Goal: Navigation & Orientation: Find specific page/section

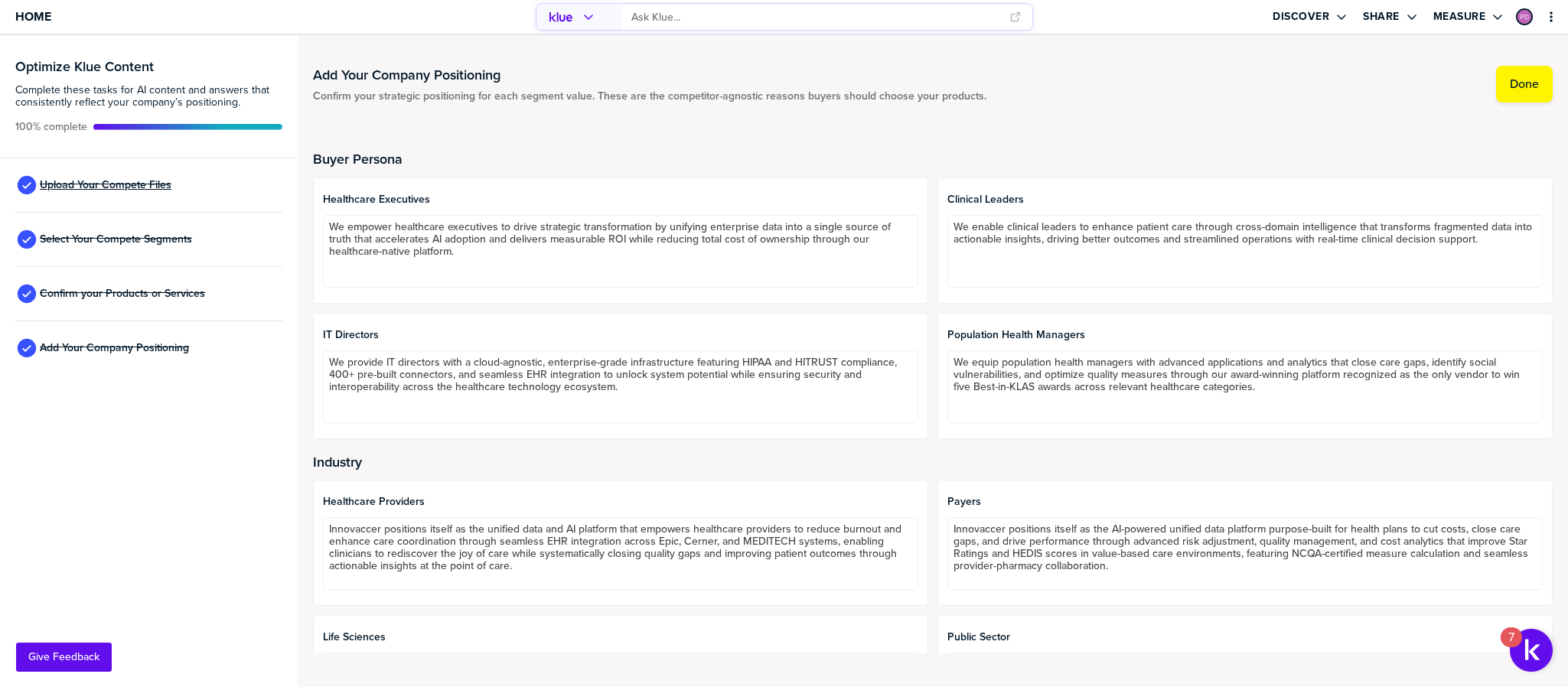
click at [129, 179] on span "Upload Your Compete Files" at bounding box center [106, 185] width 132 height 12
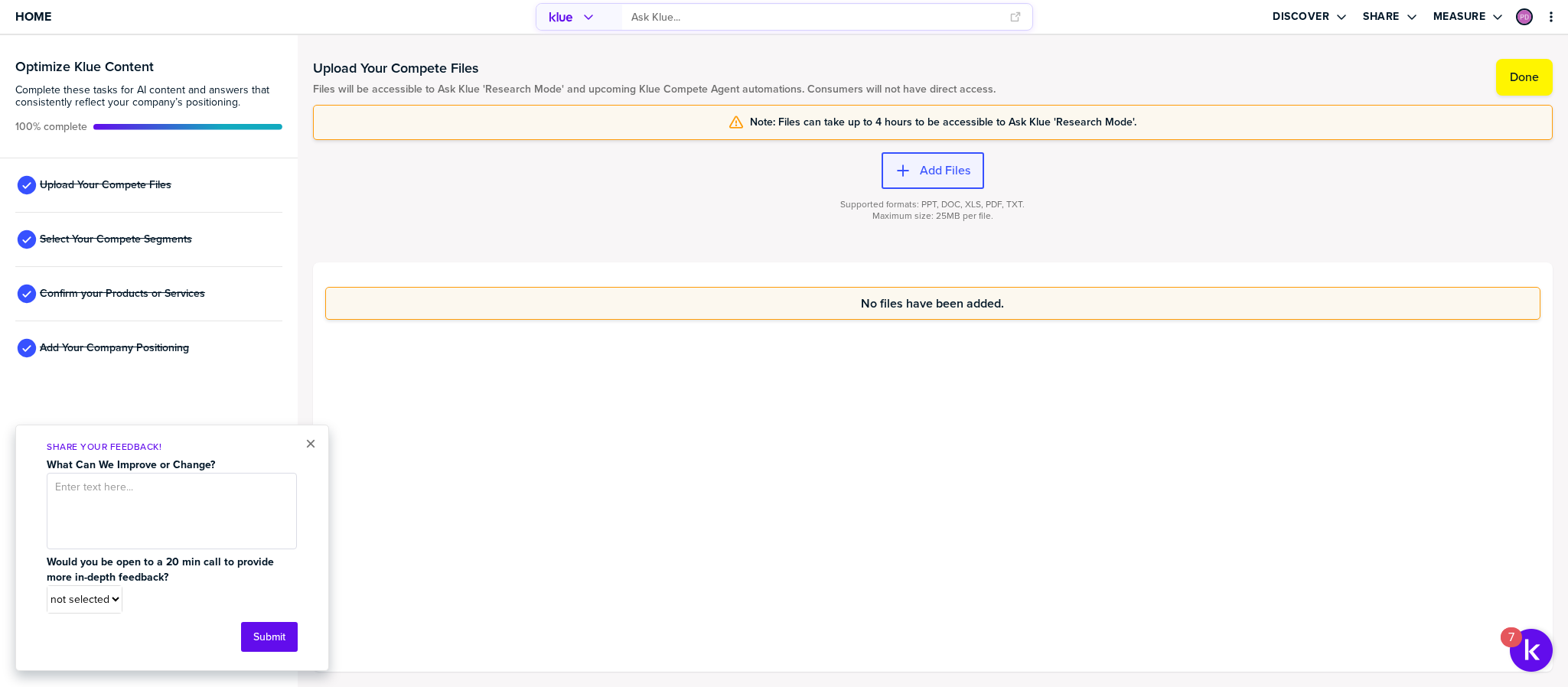
click at [913, 175] on div "button" at bounding box center [915, 170] width 9 height 15
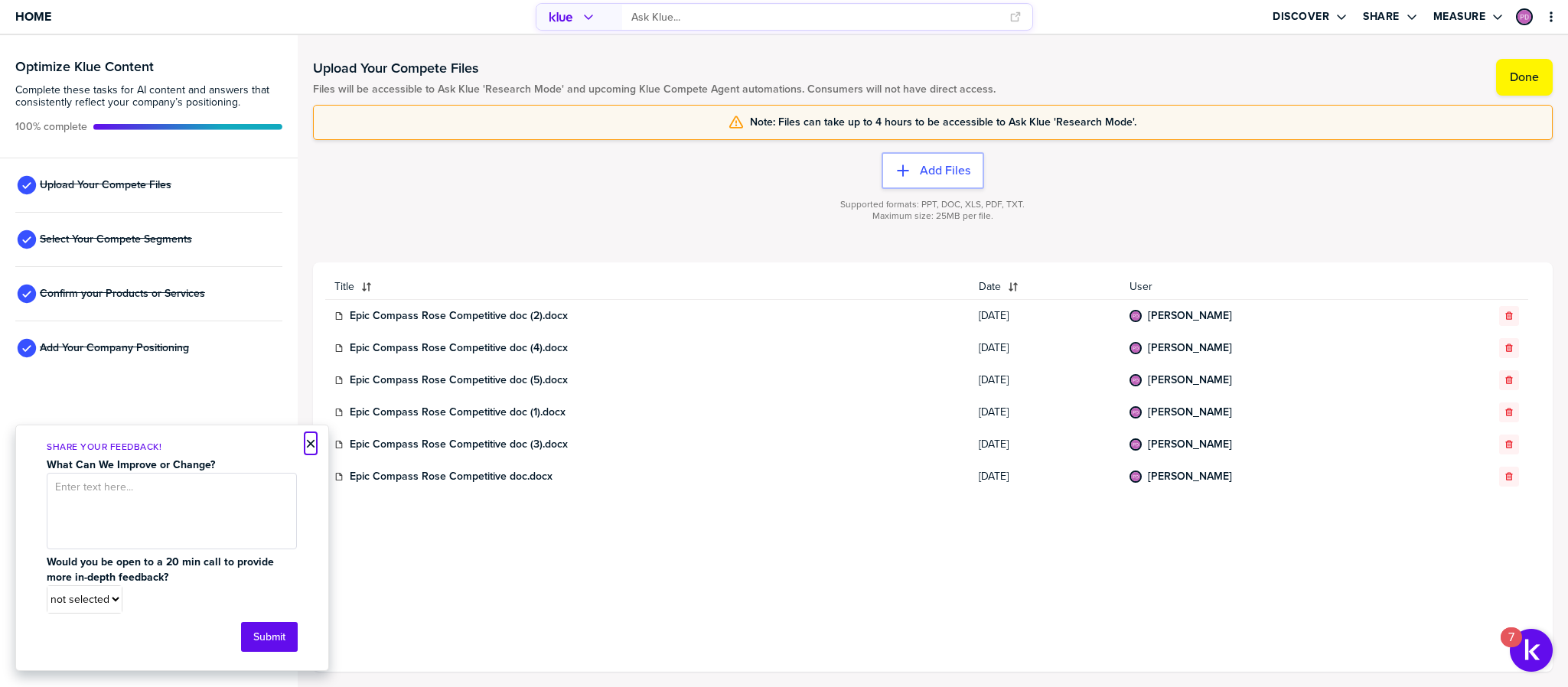
click at [307, 442] on button "×" at bounding box center [311, 444] width 11 height 19
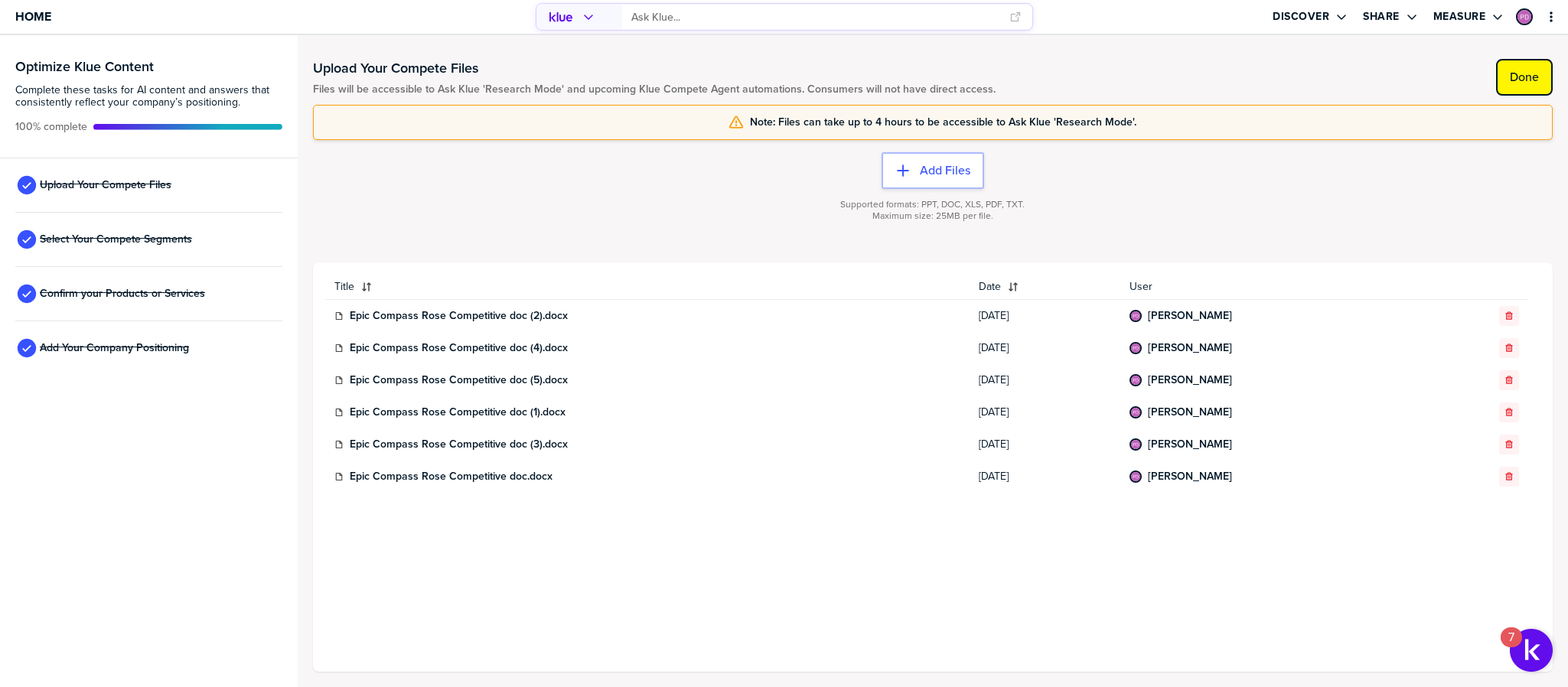
click at [1538, 67] on button "Done" at bounding box center [1524, 77] width 57 height 37
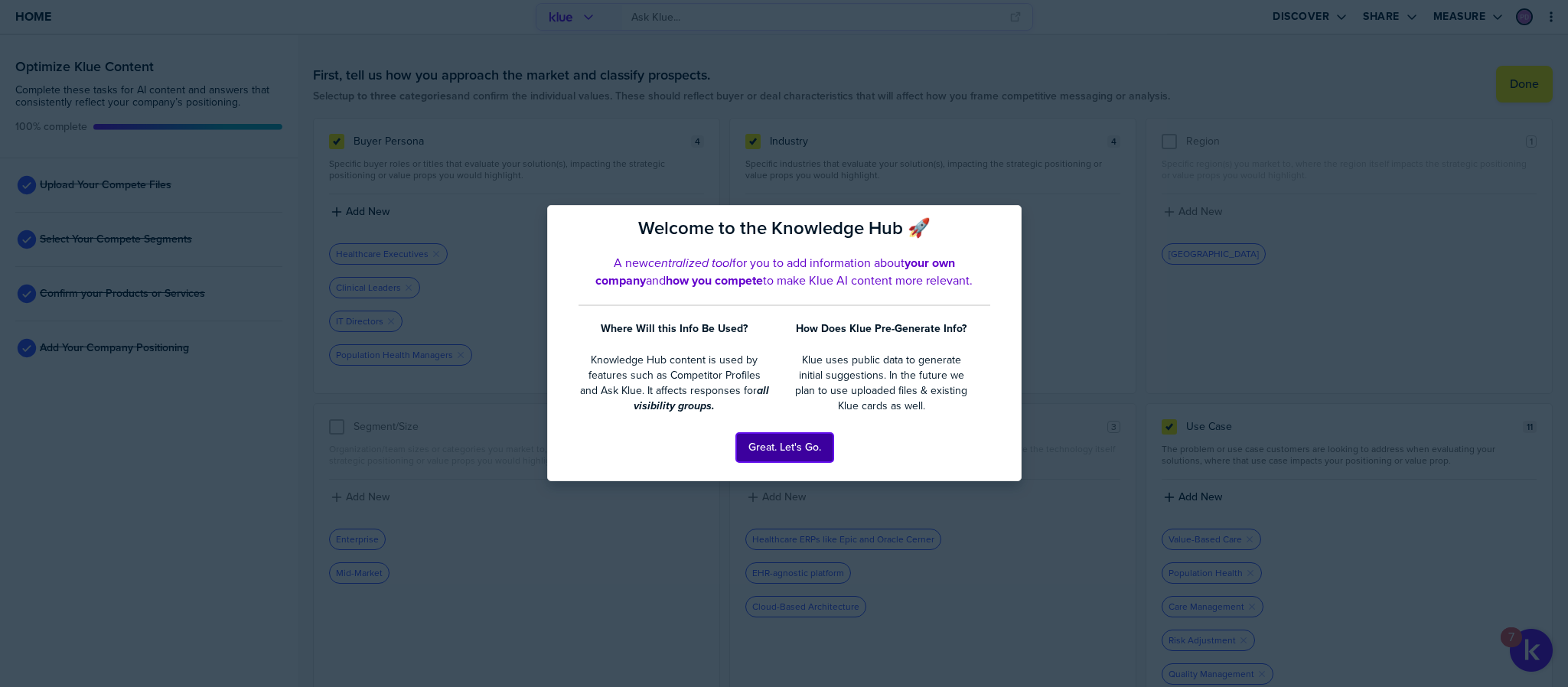
click at [771, 449] on button "Great. Let's Go." at bounding box center [785, 448] width 97 height 29
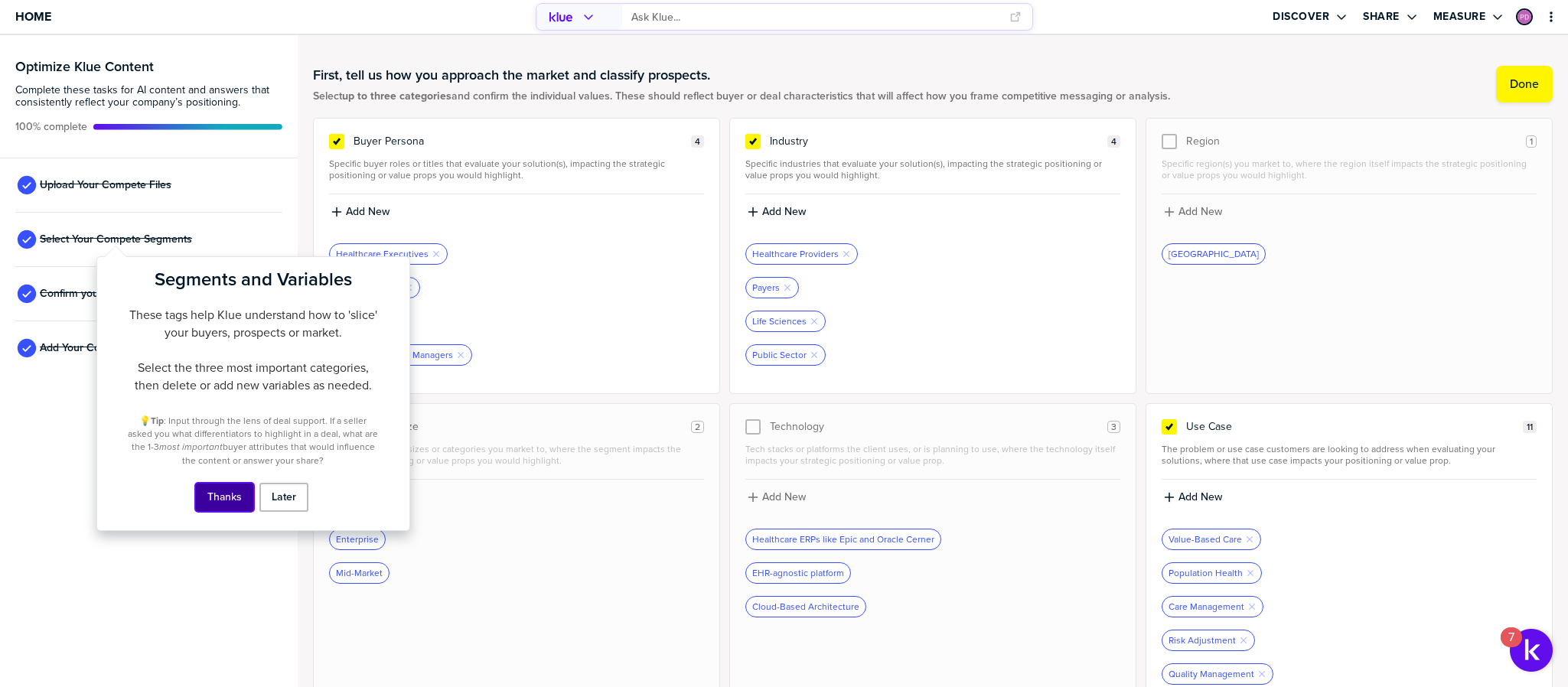
click at [238, 495] on button "Thanks" at bounding box center [224, 497] width 59 height 29
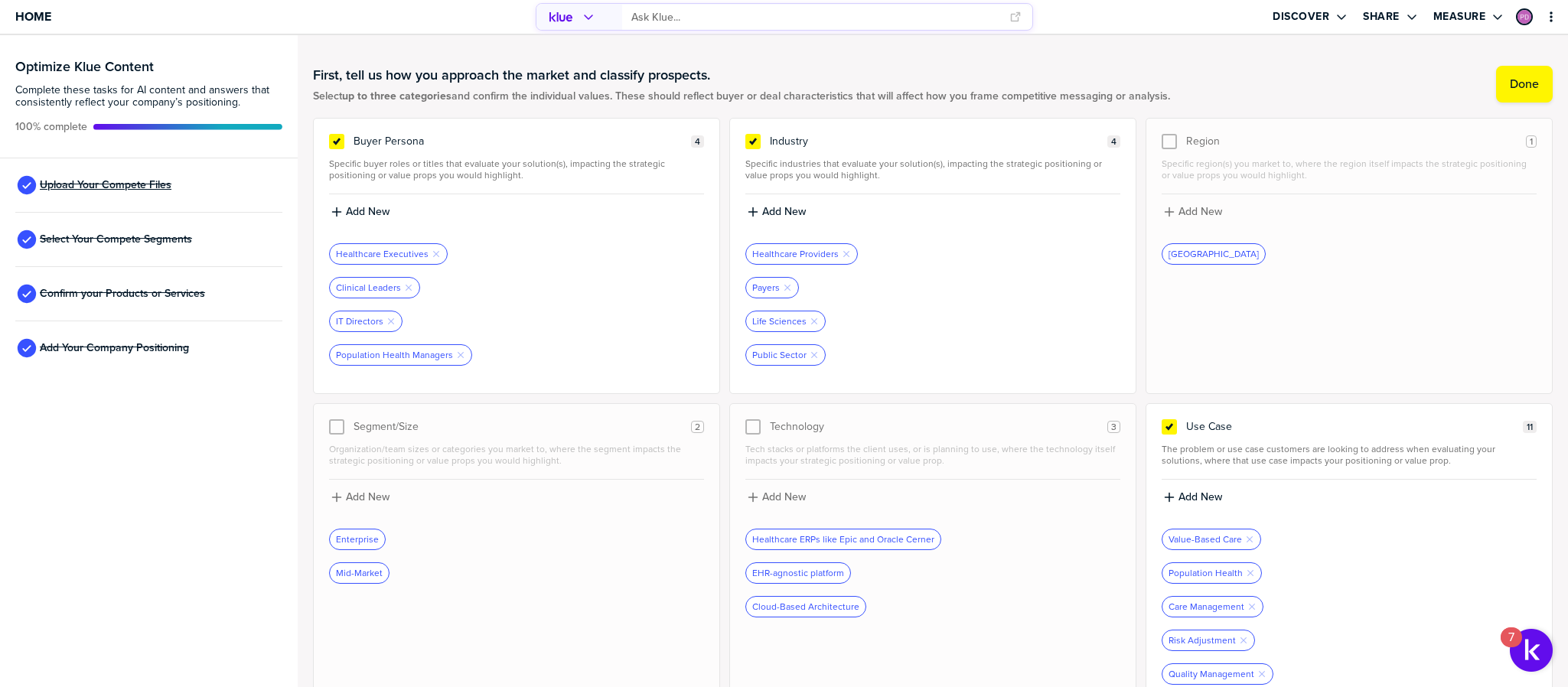
click at [122, 182] on span "Upload Your Compete Files" at bounding box center [106, 185] width 132 height 12
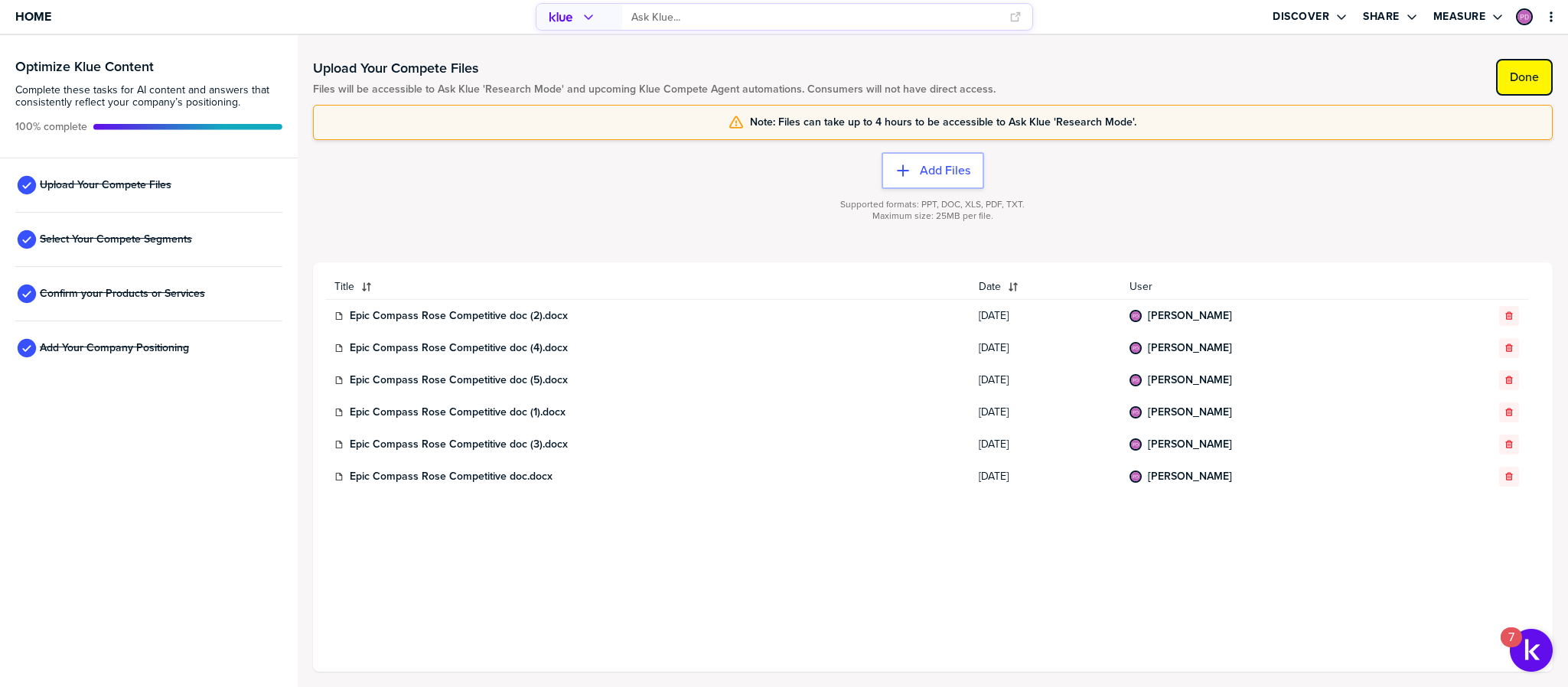
click at [1520, 83] on label "Done" at bounding box center [1524, 77] width 29 height 15
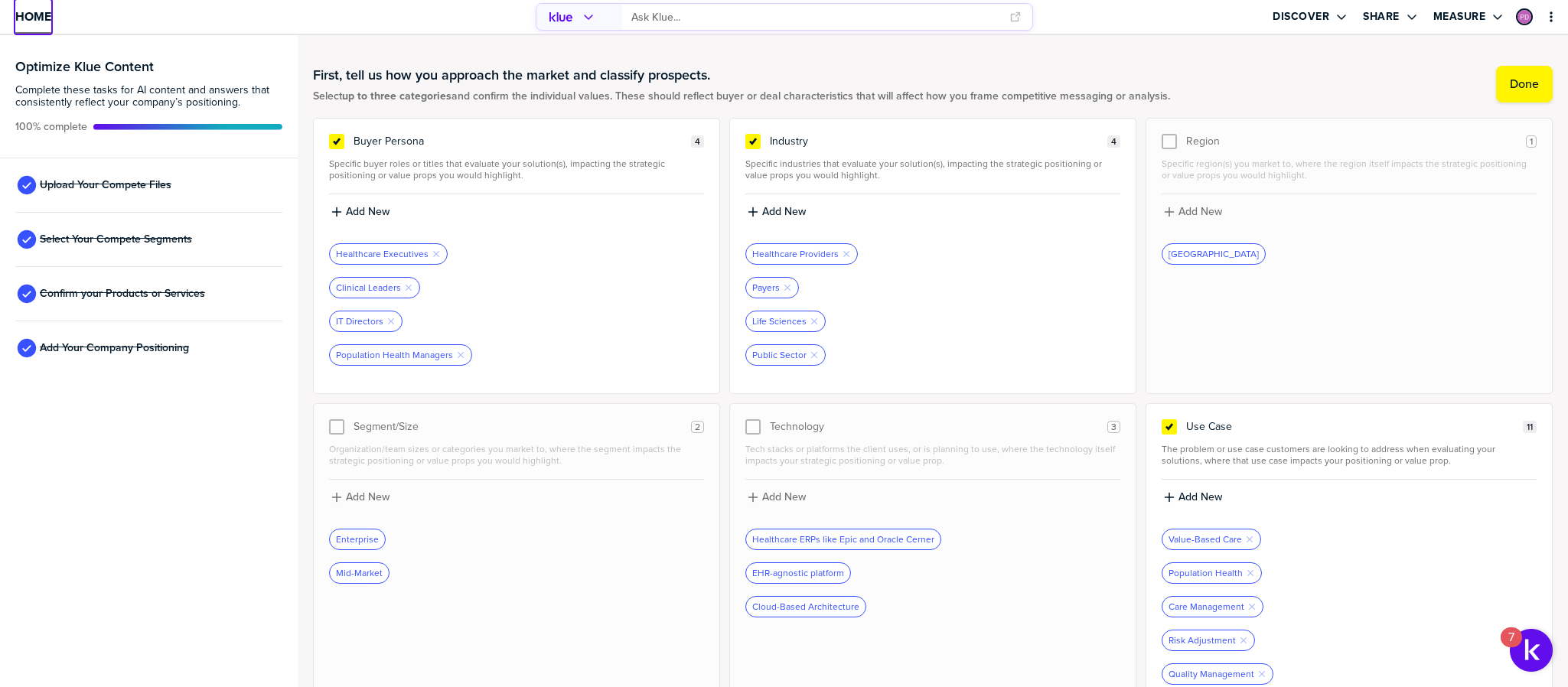
click at [42, 14] on span "Home" at bounding box center [33, 16] width 36 height 13
